Goal: Task Accomplishment & Management: Use online tool/utility

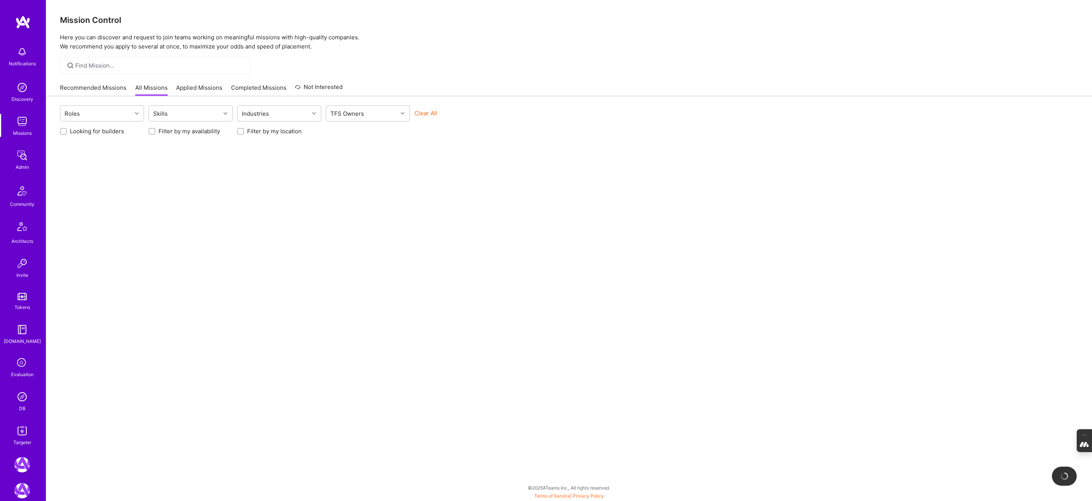
click at [23, 370] on icon at bounding box center [22, 363] width 15 height 15
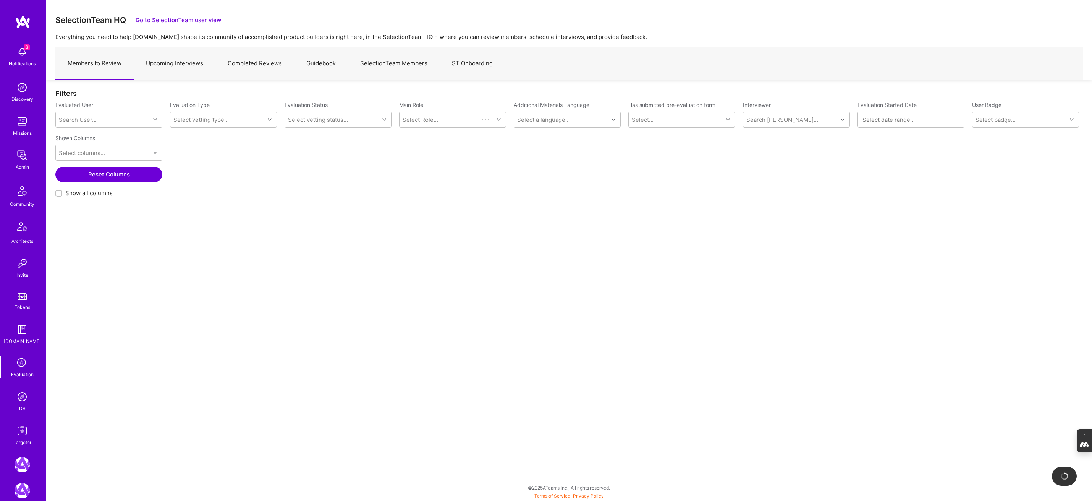
click at [185, 66] on link "Upcoming Interviews" at bounding box center [175, 63] width 82 height 33
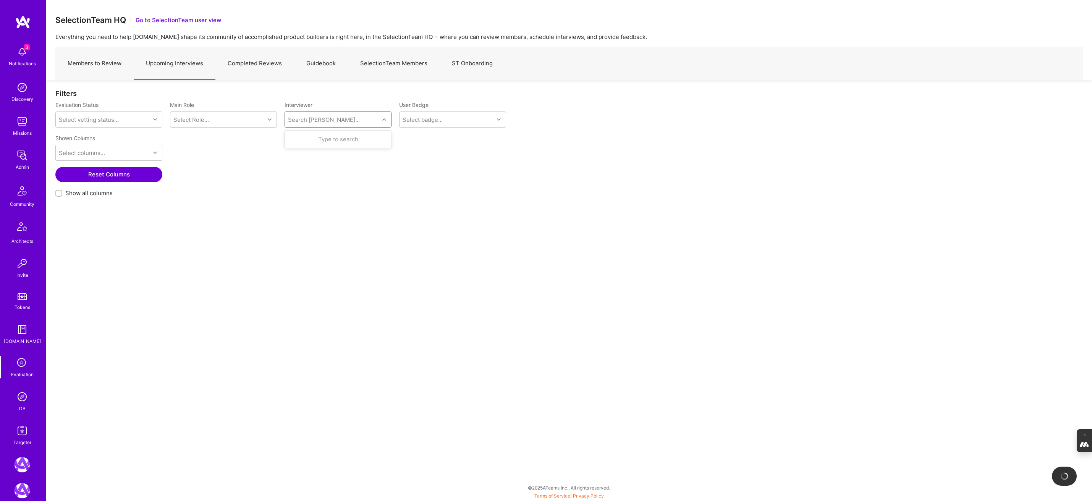
click at [345, 123] on div "Search [PERSON_NAME]..." at bounding box center [332, 119] width 94 height 15
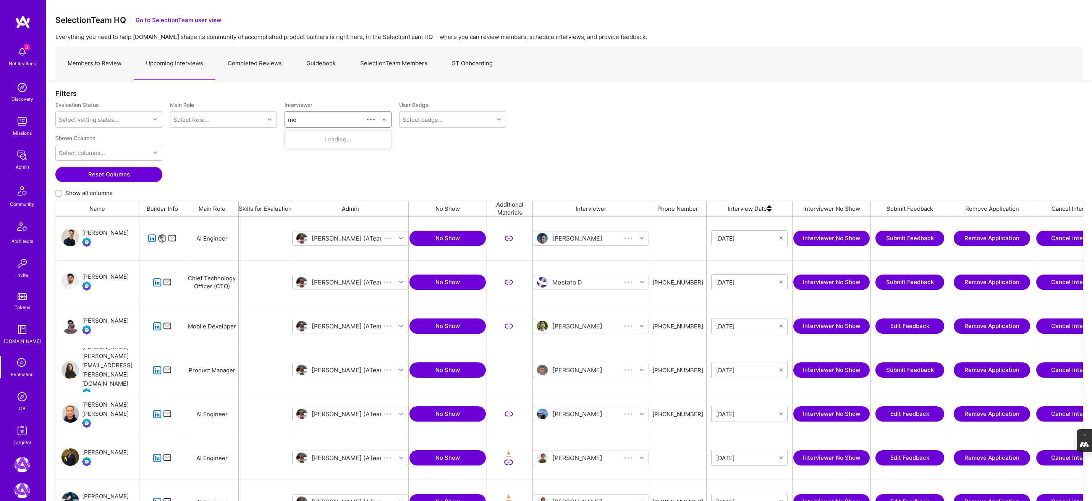
scroll to position [421, 1028]
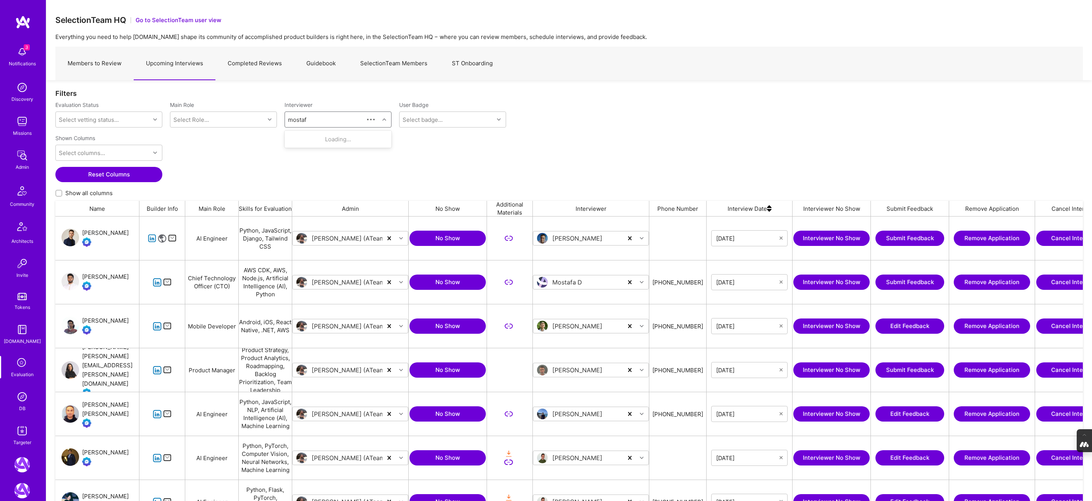
type input "mostafa"
click at [317, 166] on div "Internal Technical" at bounding box center [328, 169] width 38 height 8
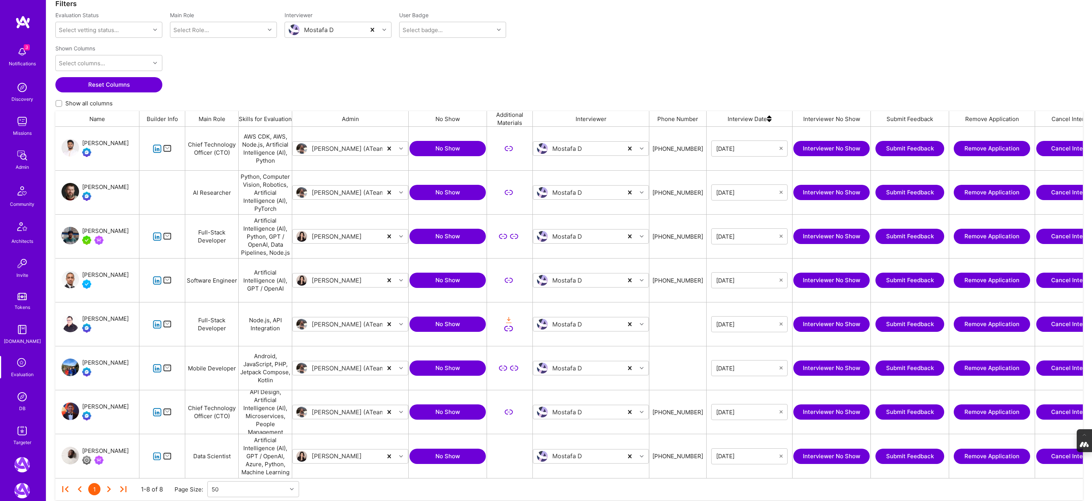
scroll to position [89, 0]
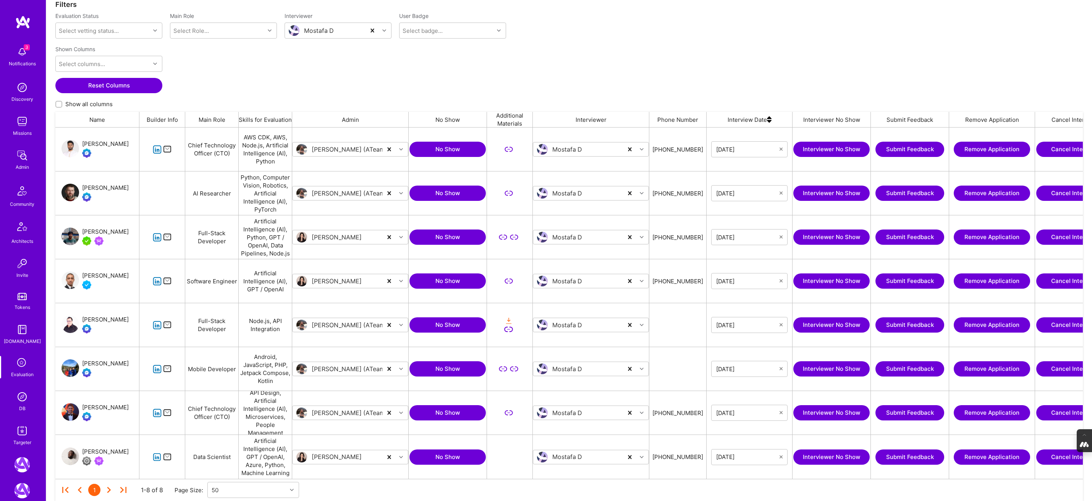
click at [97, 272] on div "[PERSON_NAME]" at bounding box center [105, 275] width 47 height 9
click at [100, 408] on div "[PERSON_NAME]" at bounding box center [105, 407] width 47 height 9
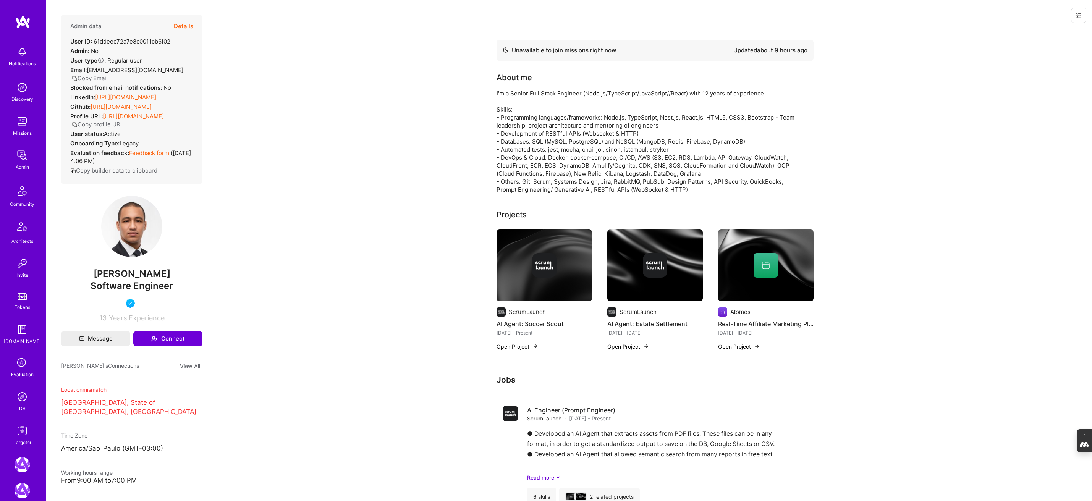
click at [1080, 13] on icon at bounding box center [1079, 15] width 6 height 6
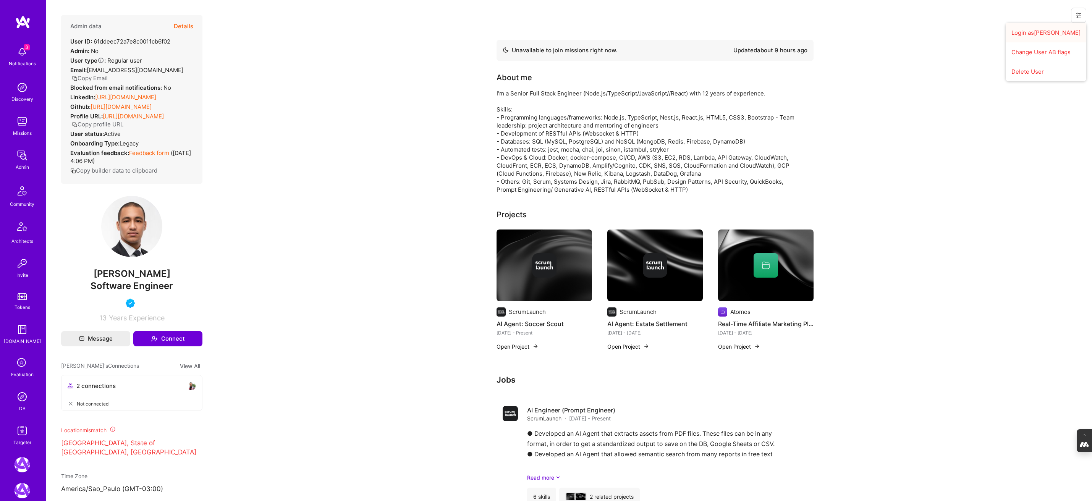
click at [1051, 31] on button "Login as Amir" at bounding box center [1046, 32] width 81 height 19
